Goal: Task Accomplishment & Management: Complete application form

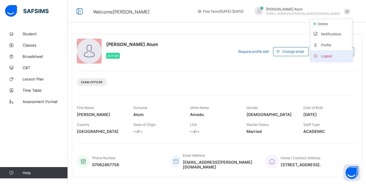
click at [333, 55] on span "Logout" at bounding box center [331, 56] width 37 height 7
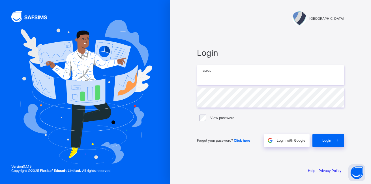
click at [229, 71] on input "email" at bounding box center [270, 75] width 147 height 20
click at [225, 78] on input "*" at bounding box center [270, 75] width 147 height 20
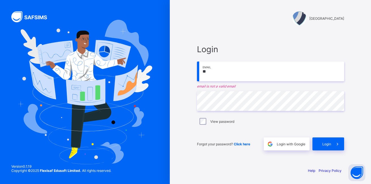
type input "*"
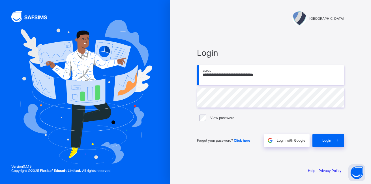
type input "**********"
click at [325, 143] on div "Login" at bounding box center [328, 140] width 32 height 13
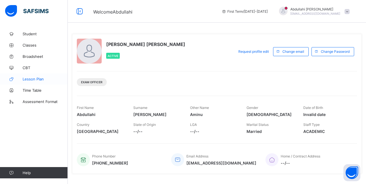
click at [40, 79] on span "Lesson Plan" at bounding box center [45, 79] width 45 height 5
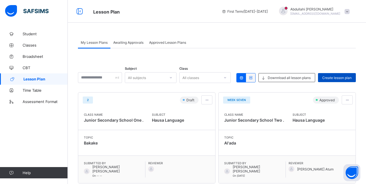
click at [342, 76] on span "Create lesson plan" at bounding box center [337, 78] width 29 height 4
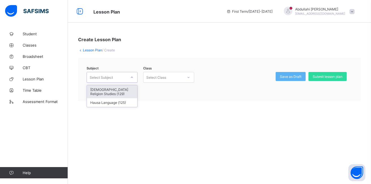
click at [132, 78] on icon at bounding box center [131, 78] width 3 height 6
click at [128, 104] on div "Hausa Language (125)" at bounding box center [112, 102] width 50 height 9
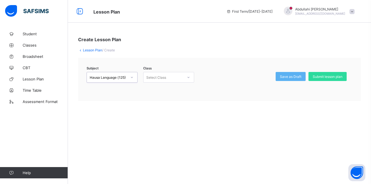
click at [185, 77] on div at bounding box center [189, 77] width 10 height 9
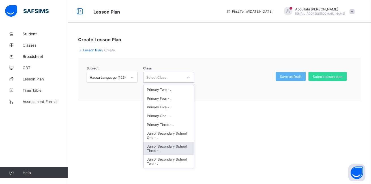
click at [171, 152] on div "Junior Secondary School Three - ." at bounding box center [168, 148] width 50 height 13
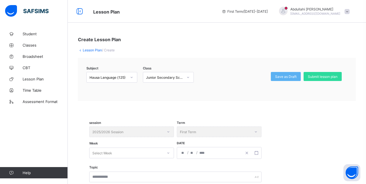
click at [168, 133] on div "session 2025/2026 Session" at bounding box center [131, 132] width 85 height 11
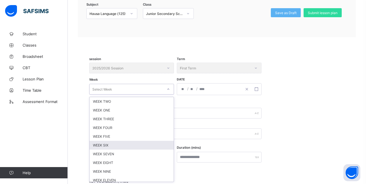
click at [144, 95] on div "option WEEK SIX focused, 6 of 12. 12 results available. Use Up and Down to choo…" at bounding box center [131, 89] width 85 height 11
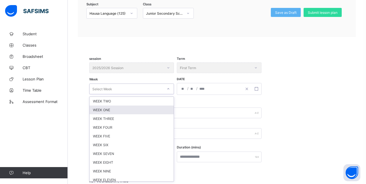
click at [130, 109] on div "WEEK ONE" at bounding box center [132, 110] width 84 height 9
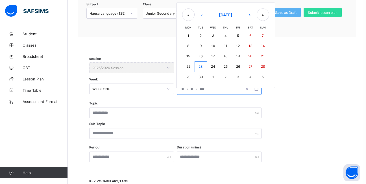
click at [183, 88] on input "number" at bounding box center [183, 88] width 5 height 11
click at [191, 48] on button "8" at bounding box center [188, 46] width 12 height 10
type input "**********"
type input "*"
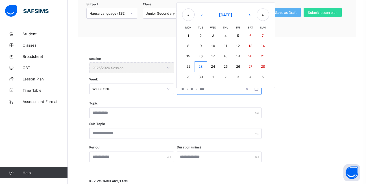
type input "****"
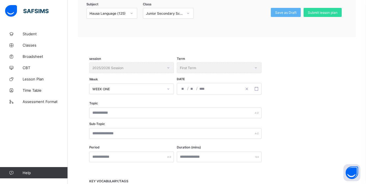
click at [109, 116] on div "Topic Sub-Topic" at bounding box center [217, 124] width 256 height 44
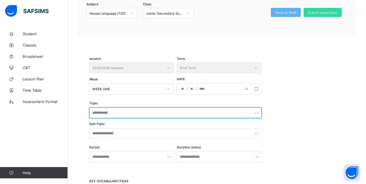
click at [109, 115] on input "text" at bounding box center [175, 113] width 172 height 11
type input "*"
type input "******"
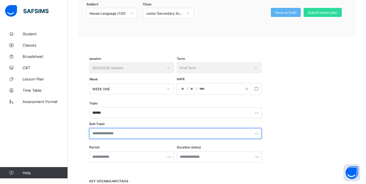
click at [125, 133] on input "text" at bounding box center [175, 133] width 172 height 11
type input "**********"
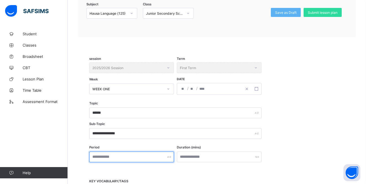
click at [169, 159] on input "text" at bounding box center [131, 157] width 85 height 11
type input "******"
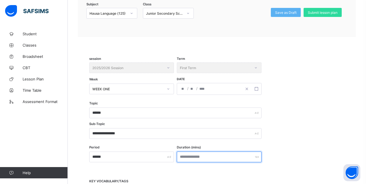
type input "**"
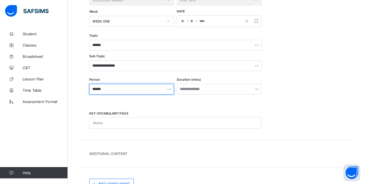
scroll to position [149, 0]
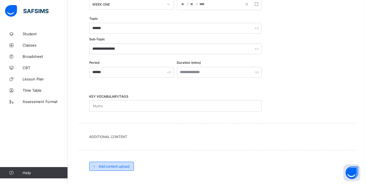
click at [118, 168] on span "Add content upload" at bounding box center [114, 167] width 31 height 4
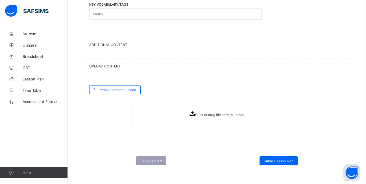
scroll to position [242, 0]
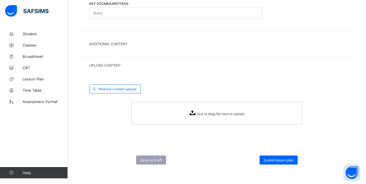
click at [212, 117] on div "Click or drag file here to upload" at bounding box center [217, 113] width 171 height 23
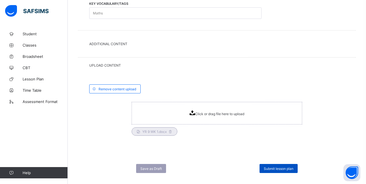
click at [284, 168] on span "Submit lesson plan" at bounding box center [279, 169] width 30 height 4
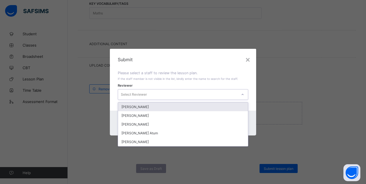
click at [243, 94] on icon at bounding box center [242, 95] width 3 height 6
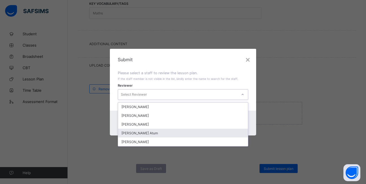
click at [182, 130] on div "[PERSON_NAME] Atum" at bounding box center [183, 133] width 130 height 9
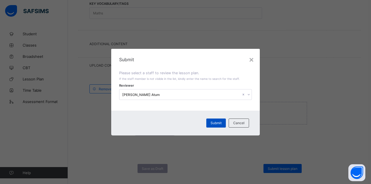
click at [217, 124] on span "Submit" at bounding box center [215, 123] width 11 height 4
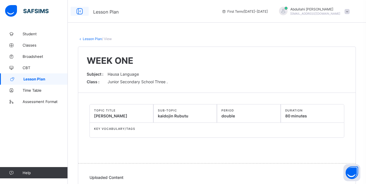
click at [81, 12] on icon at bounding box center [80, 11] width 10 height 8
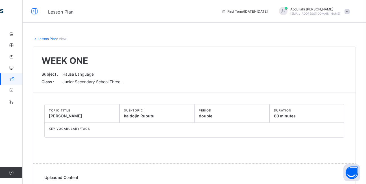
click at [34, 38] on div "Lesson Plan / View WEEK ONE Subject : Hausa Language Class : Junior Secondary S…" at bounding box center [195, 122] width 344 height 189
click at [34, 15] on icon at bounding box center [35, 11] width 10 height 8
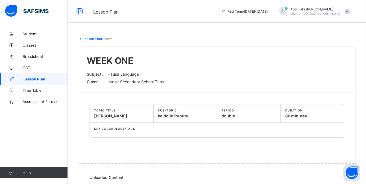
click at [94, 40] on link "Lesson Plan" at bounding box center [92, 39] width 19 height 4
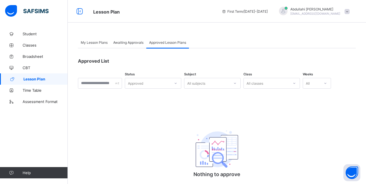
click at [59, 77] on span "Lesson Plan" at bounding box center [45, 79] width 44 height 5
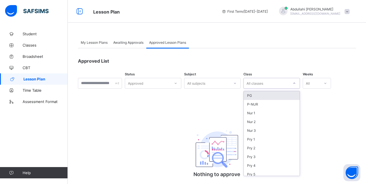
click at [296, 83] on icon at bounding box center [294, 84] width 3 height 6
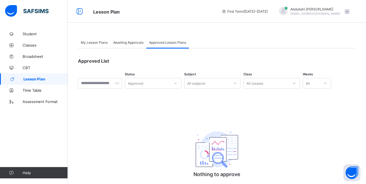
click at [187, 93] on div "Approved List Status Approved Subject All subjects Class All classes Weeks All …" at bounding box center [217, 124] width 278 height 153
click at [32, 77] on span "Lesson Plan" at bounding box center [45, 79] width 44 height 5
click at [37, 49] on link "Classes" at bounding box center [34, 45] width 68 height 11
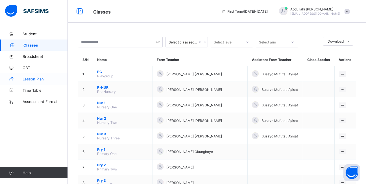
click at [44, 78] on span "Lesson Plan" at bounding box center [45, 79] width 45 height 5
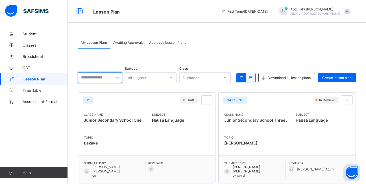
click at [122, 81] on input "text" at bounding box center [100, 77] width 44 height 11
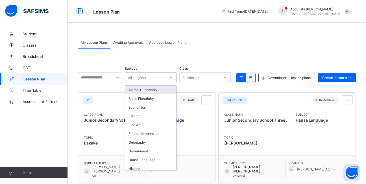
click at [176, 79] on div at bounding box center [171, 77] width 10 height 9
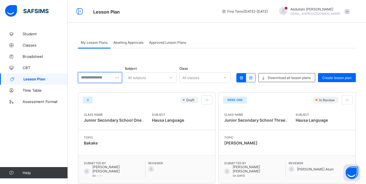
click at [122, 79] on div at bounding box center [100, 77] width 44 height 11
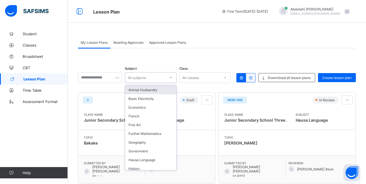
click at [173, 79] on icon at bounding box center [170, 78] width 3 height 6
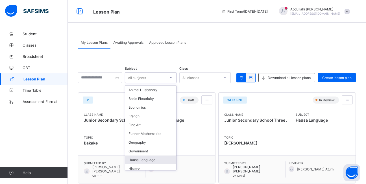
click at [154, 161] on div "Hausa Language" at bounding box center [150, 160] width 51 height 9
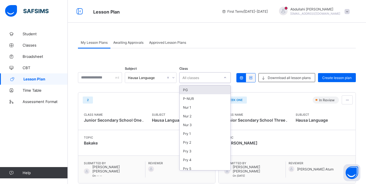
click at [228, 80] on div at bounding box center [226, 77] width 10 height 9
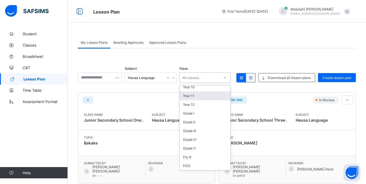
scroll to position [41, 0]
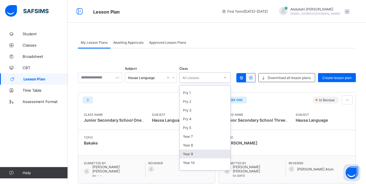
click at [199, 156] on div "Year 9" at bounding box center [205, 154] width 51 height 9
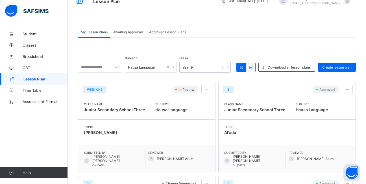
scroll to position [0, 0]
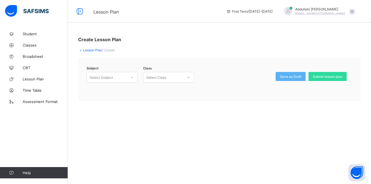
drag, startPoint x: 116, startPoint y: 63, endPoint x: 123, endPoint y: 76, distance: 14.8
click at [119, 69] on div "Subject Select Subject Class Select Class Save as Draft Submit lesson plan" at bounding box center [219, 79] width 282 height 43
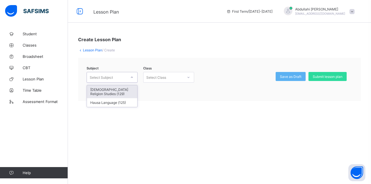
click at [130, 77] on div at bounding box center [132, 77] width 10 height 9
click at [127, 99] on div "Hausa Language (125)" at bounding box center [112, 102] width 50 height 9
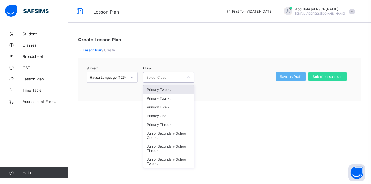
click at [186, 76] on div at bounding box center [189, 77] width 10 height 9
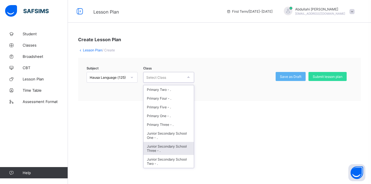
click at [166, 150] on div "Junior Secondary School Three - ." at bounding box center [168, 148] width 50 height 13
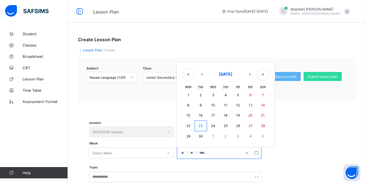
click at [185, 152] on input "number" at bounding box center [183, 153] width 5 height 11
click at [188, 118] on button "15" at bounding box center [188, 116] width 12 height 10
type input "**********"
type input "*"
type input "**"
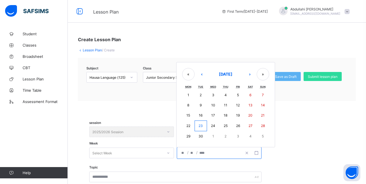
type input "****"
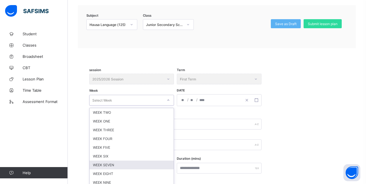
scroll to position [64, 0]
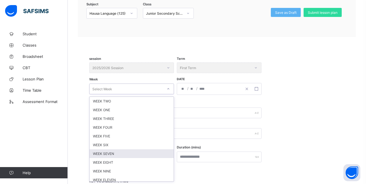
click at [113, 94] on div "option WEEK SEVEN focused, 7 of 12. 12 results available. Use Up and Down to ch…" at bounding box center [131, 89] width 85 height 11
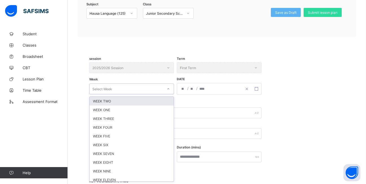
click at [107, 103] on div "WEEK TWO" at bounding box center [132, 101] width 84 height 9
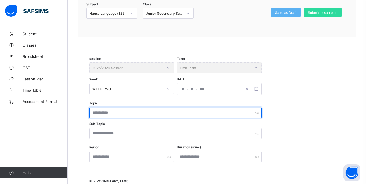
click at [117, 114] on input "text" at bounding box center [175, 113] width 172 height 11
type input "**********"
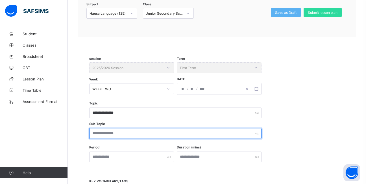
click at [113, 133] on input "text" at bounding box center [175, 133] width 172 height 11
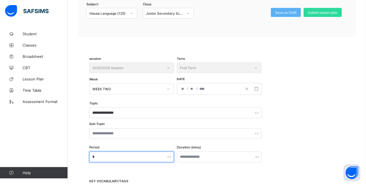
type input "*"
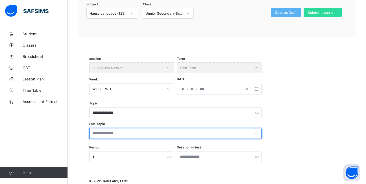
click at [126, 137] on input "text" at bounding box center [175, 133] width 172 height 11
type input "**********"
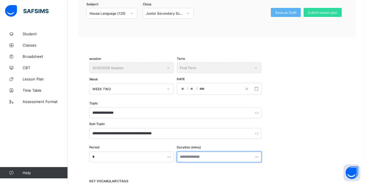
type input "**"
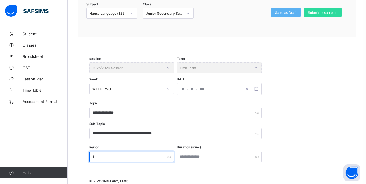
click at [106, 159] on input "*" at bounding box center [131, 157] width 85 height 11
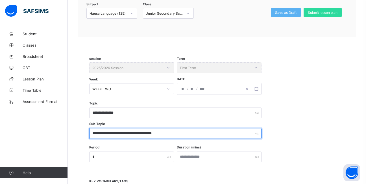
drag, startPoint x: 174, startPoint y: 132, endPoint x: 90, endPoint y: 128, distance: 83.5
click at [90, 128] on div "**********" at bounding box center [217, 124] width 256 height 44
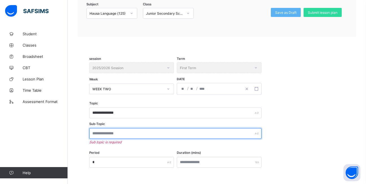
click at [109, 135] on input "text" at bounding box center [175, 133] width 172 height 11
type input "*"
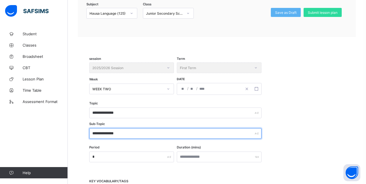
type input "**********"
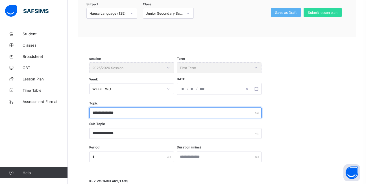
drag, startPoint x: 127, startPoint y: 112, endPoint x: 95, endPoint y: 98, distance: 34.7
click at [90, 108] on div "**********" at bounding box center [175, 113] width 172 height 11
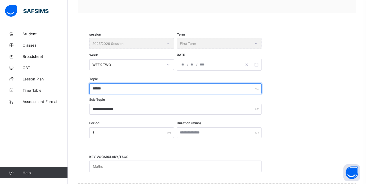
scroll to position [92, 0]
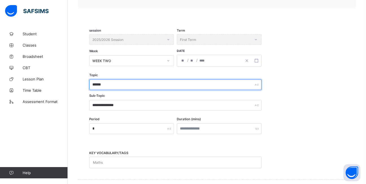
type input "******"
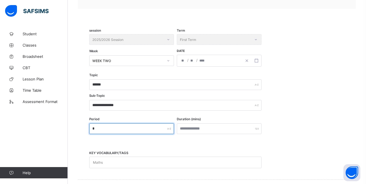
click at [103, 132] on input "*" at bounding box center [131, 129] width 85 height 11
click at [112, 132] on input "text" at bounding box center [131, 129] width 85 height 11
type input "******"
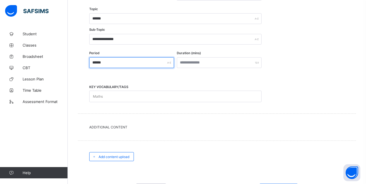
scroll to position [187, 0]
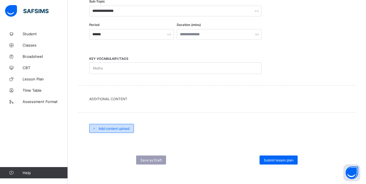
click at [126, 129] on span "Add content upload" at bounding box center [114, 129] width 31 height 4
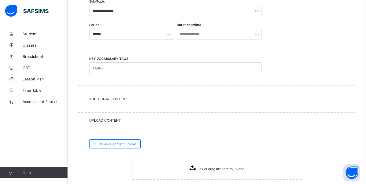
click at [199, 167] on span "Click or drag file here to upload" at bounding box center [219, 169] width 49 height 4
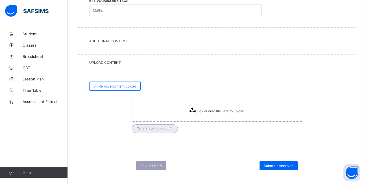
scroll to position [251, 0]
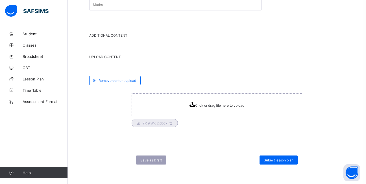
click at [274, 159] on span "Submit lesson plan" at bounding box center [279, 160] width 30 height 4
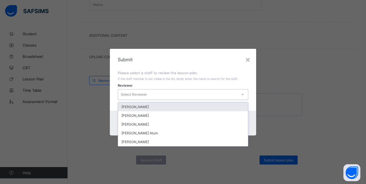
click at [242, 95] on icon at bounding box center [242, 95] width 3 height 6
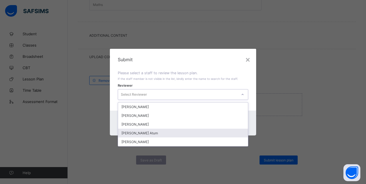
click at [201, 131] on div "[PERSON_NAME] Atum" at bounding box center [183, 133] width 130 height 9
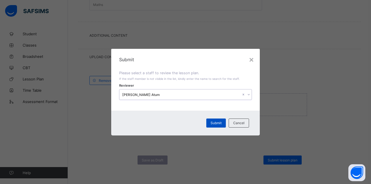
click at [222, 123] on div "Submit" at bounding box center [216, 123] width 20 height 9
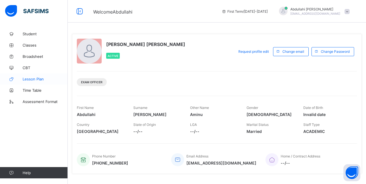
click at [51, 78] on span "Lesson Plan" at bounding box center [45, 79] width 45 height 5
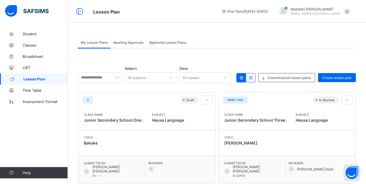
click at [173, 75] on icon at bounding box center [170, 78] width 3 height 6
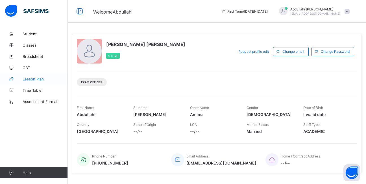
click at [37, 78] on span "Lesson Plan" at bounding box center [45, 79] width 45 height 5
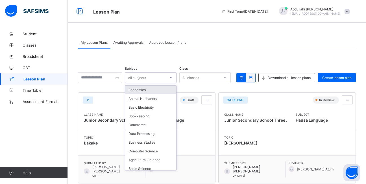
click at [176, 76] on div at bounding box center [171, 77] width 10 height 9
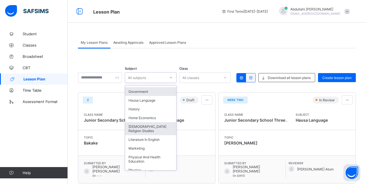
scroll to position [141, 0]
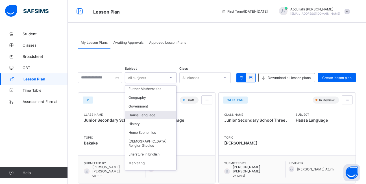
click at [143, 112] on div "Hausa Language" at bounding box center [150, 115] width 51 height 9
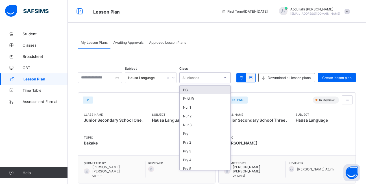
drag, startPoint x: 231, startPoint y: 81, endPoint x: 224, endPoint y: 81, distance: 6.2
click at [230, 81] on div at bounding box center [226, 77] width 10 height 9
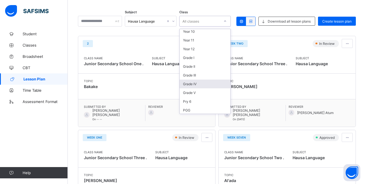
scroll to position [117, 0]
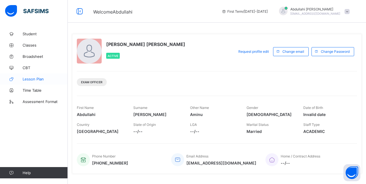
click at [51, 79] on span "Lesson Plan" at bounding box center [45, 79] width 45 height 5
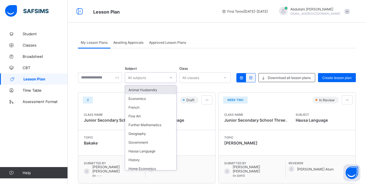
click at [172, 78] on icon at bounding box center [171, 77] width 2 height 1
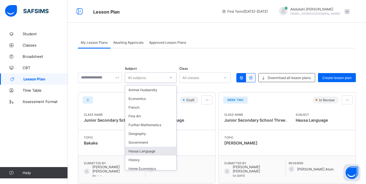
click at [151, 153] on div "Hausa Language" at bounding box center [150, 151] width 51 height 9
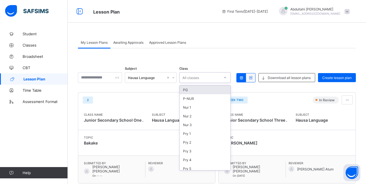
click at [226, 79] on div at bounding box center [226, 77] width 10 height 9
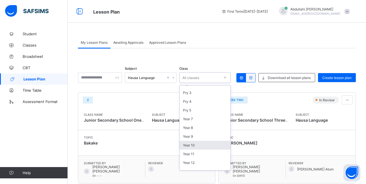
scroll to position [88, 0]
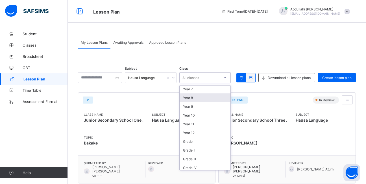
click at [199, 98] on div "Year 8" at bounding box center [205, 98] width 51 height 9
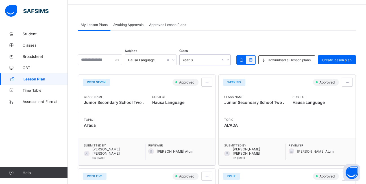
scroll to position [0, 0]
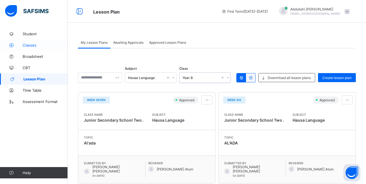
click at [35, 46] on span "Classes" at bounding box center [45, 45] width 45 height 5
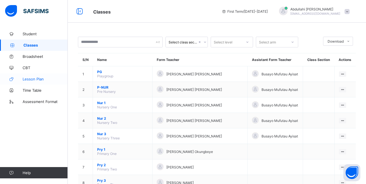
click at [54, 79] on span "Lesson Plan" at bounding box center [45, 79] width 45 height 5
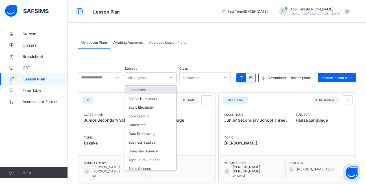
click at [173, 77] on icon at bounding box center [170, 78] width 3 height 6
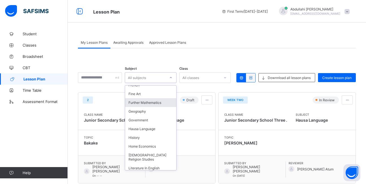
scroll to position [141, 0]
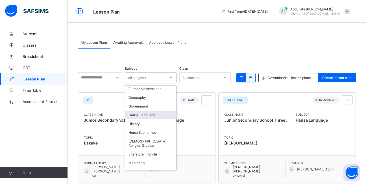
click at [148, 118] on div "Hausa Language" at bounding box center [150, 115] width 51 height 9
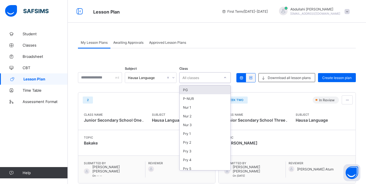
drag, startPoint x: 225, startPoint y: 76, endPoint x: 222, endPoint y: 77, distance: 3.4
click at [224, 76] on div at bounding box center [226, 77] width 10 height 9
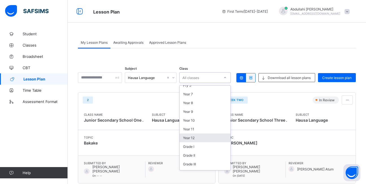
scroll to position [85, 0]
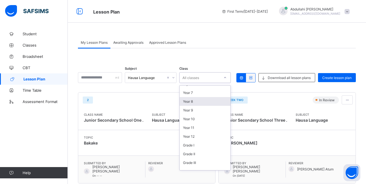
click at [197, 102] on div "Year 8" at bounding box center [205, 101] width 51 height 9
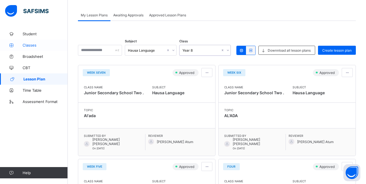
scroll to position [0, 0]
